Goal: Transaction & Acquisition: Book appointment/travel/reservation

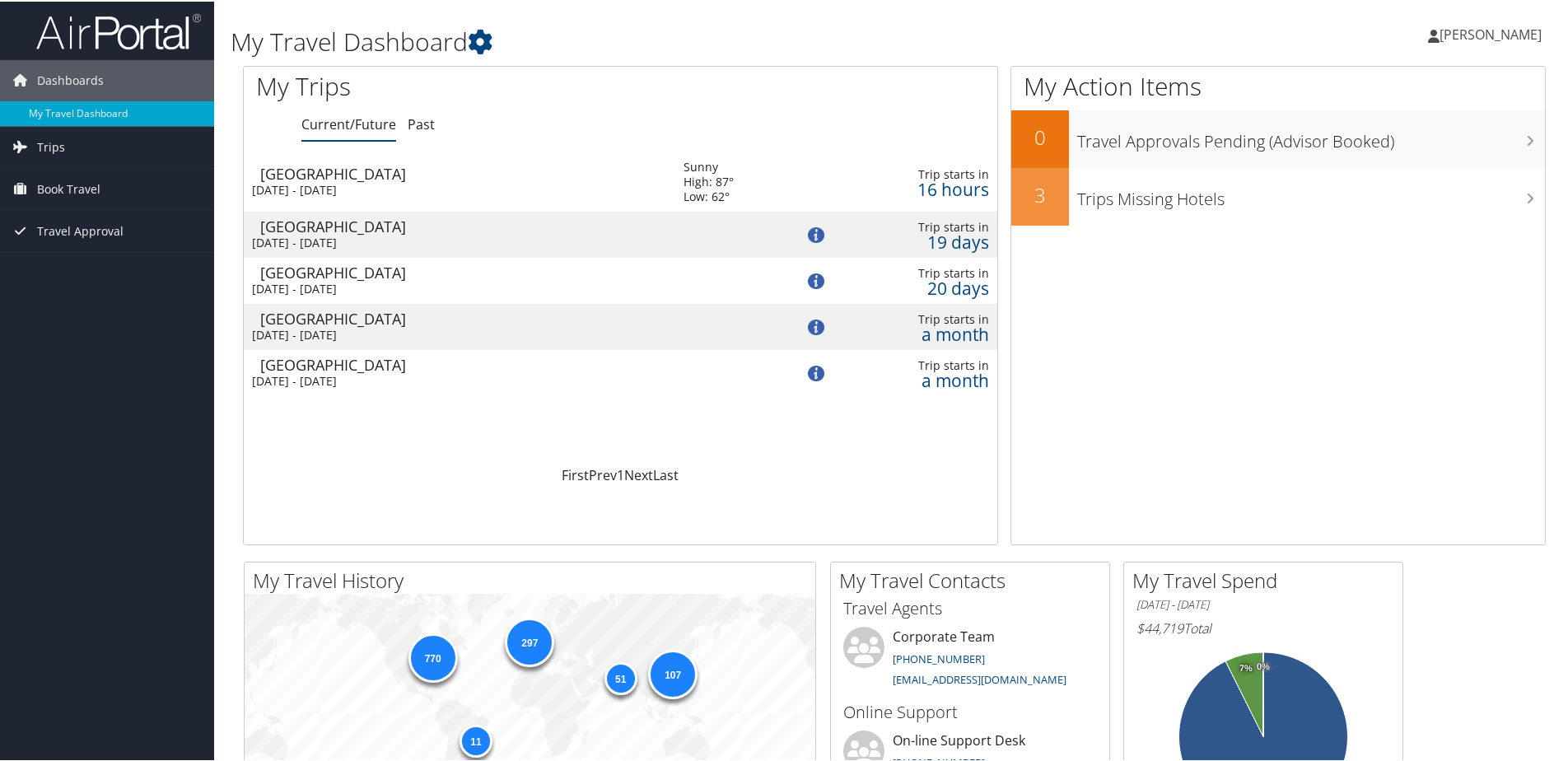
click at [318, 179] on div "[GEOGRAPHIC_DATA]" at bounding box center [463, 172] width 407 height 15
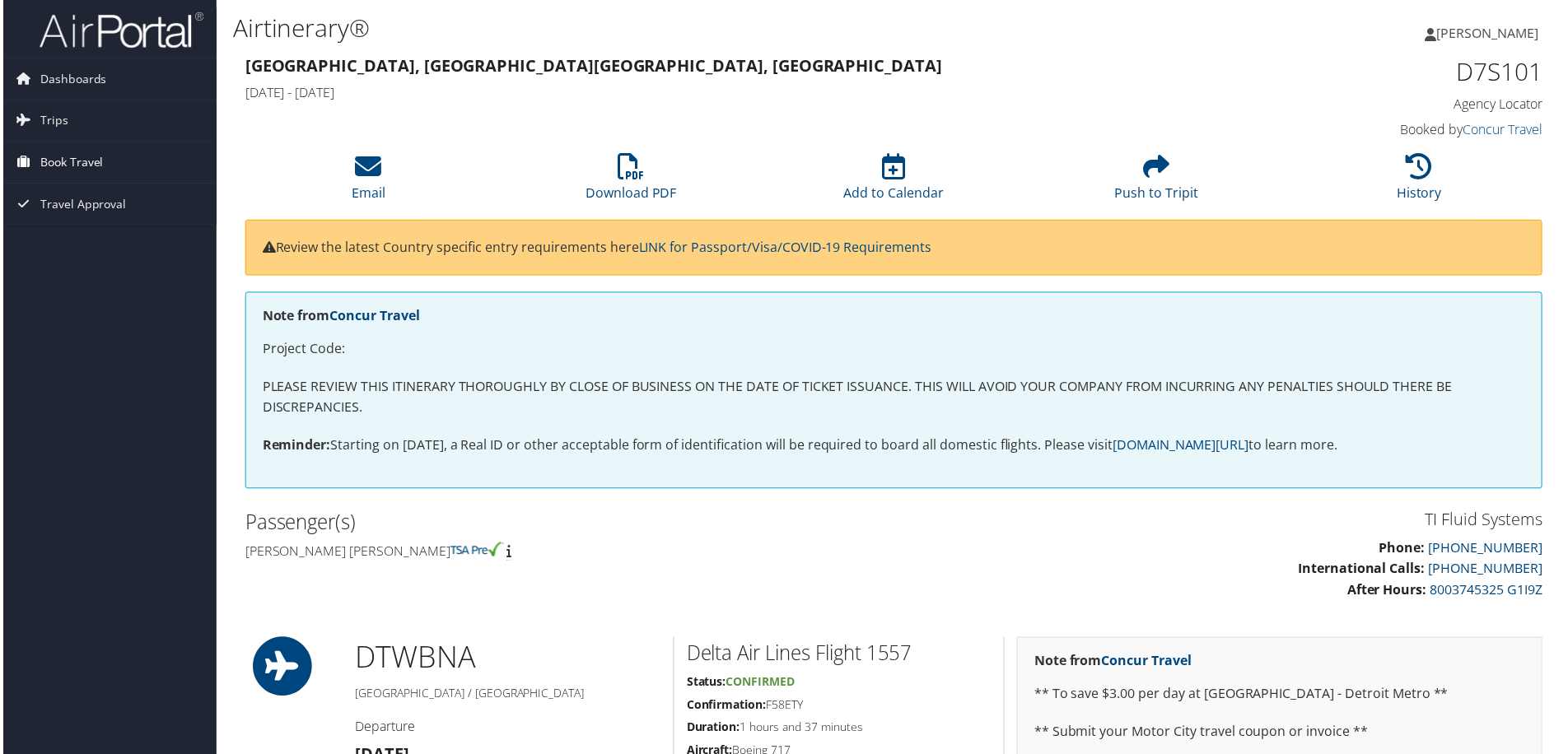
click at [46, 167] on span "Book Travel" at bounding box center [69, 163] width 63 height 41
click at [60, 248] on link "Book/Manage Online Trips" at bounding box center [107, 245] width 214 height 25
